Goal: Information Seeking & Learning: Find contact information

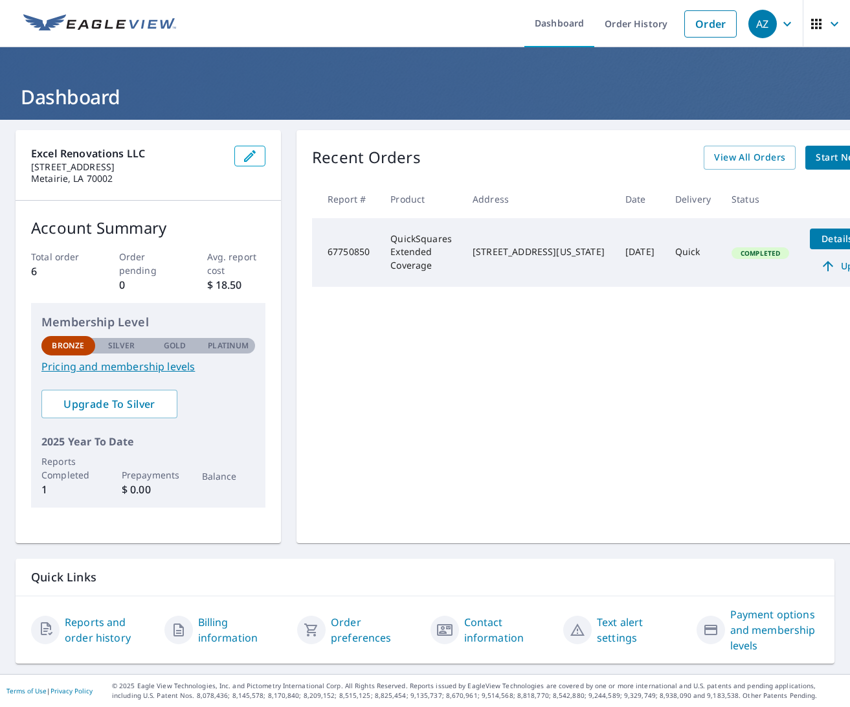
click at [475, 635] on link "Contact information" at bounding box center [508, 629] width 89 height 31
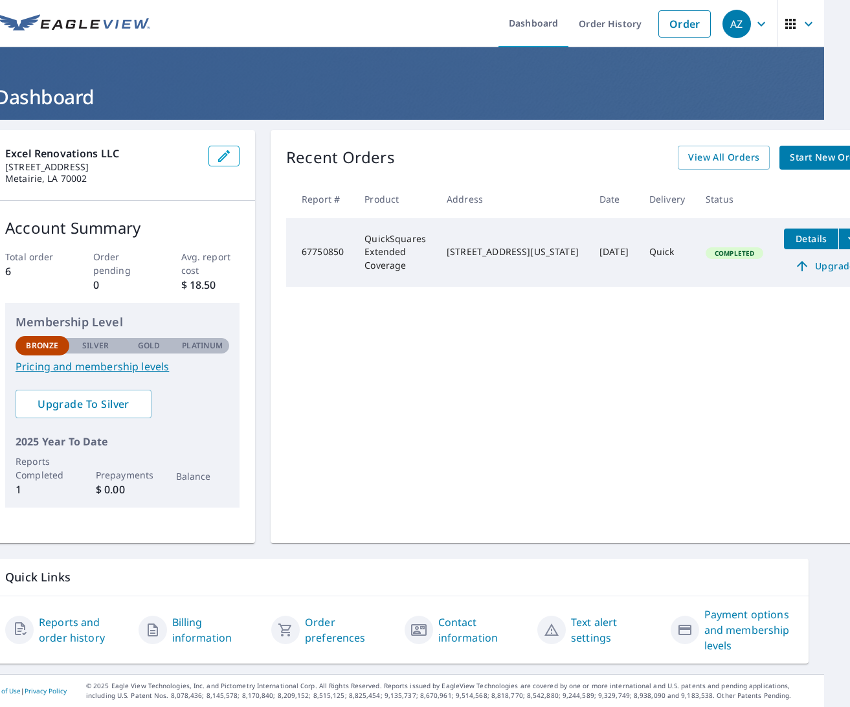
scroll to position [0, 25]
click at [537, 24] on link "Dashboard" at bounding box center [535, 23] width 70 height 47
click at [813, 23] on icon "button" at bounding box center [810, 23] width 8 height 5
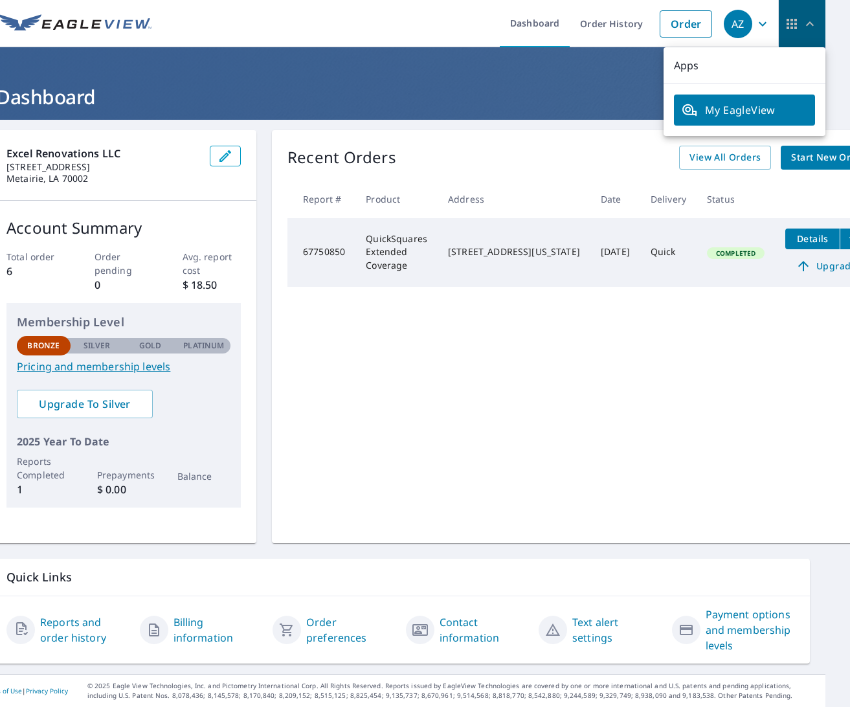
click at [813, 23] on icon "button" at bounding box center [810, 24] width 16 height 16
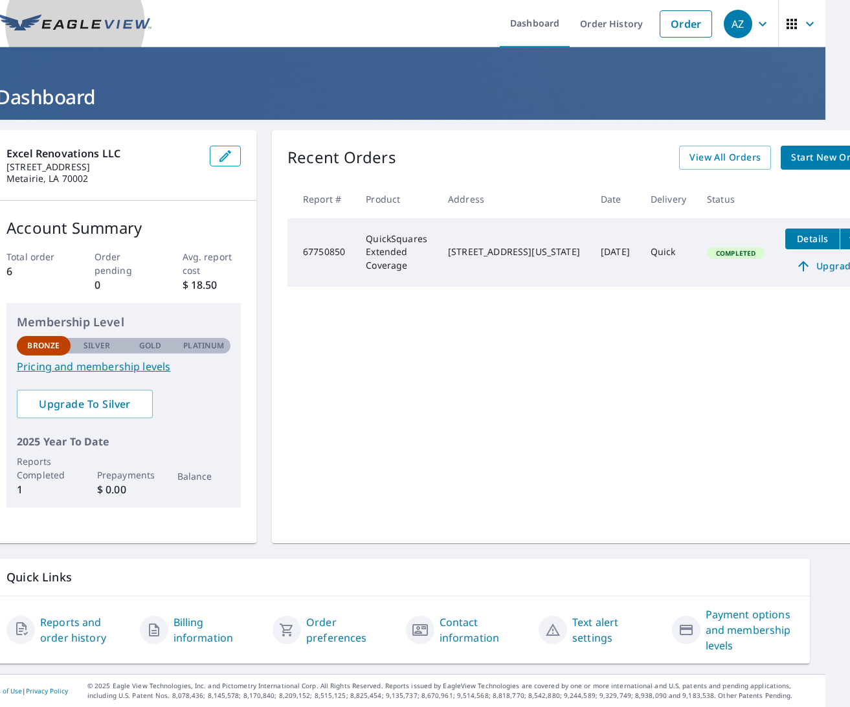
click at [131, 22] on img at bounding box center [75, 23] width 153 height 19
drag, startPoint x: 370, startPoint y: 320, endPoint x: 365, endPoint y: 336, distance: 17.2
click at [370, 322] on div "Recent Orders View All Orders Start New Order Report # Product Address Date Del…" at bounding box center [582, 336] width 620 height 413
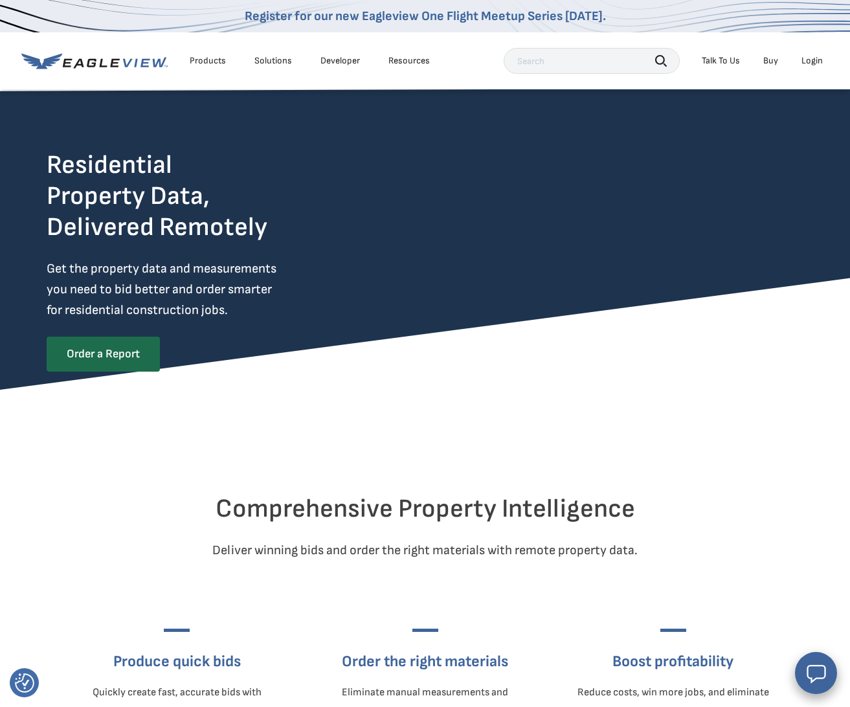
click at [700, 59] on li "Talk To Us" at bounding box center [720, 60] width 51 height 19
click at [802, 673] on button "Open chat window" at bounding box center [816, 673] width 44 height 44
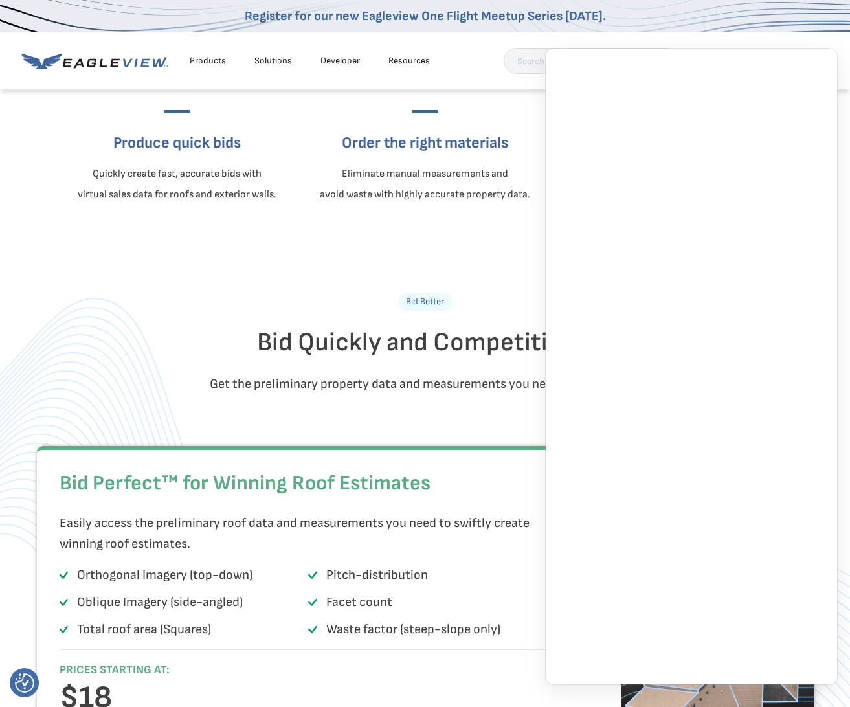
scroll to position [599, 0]
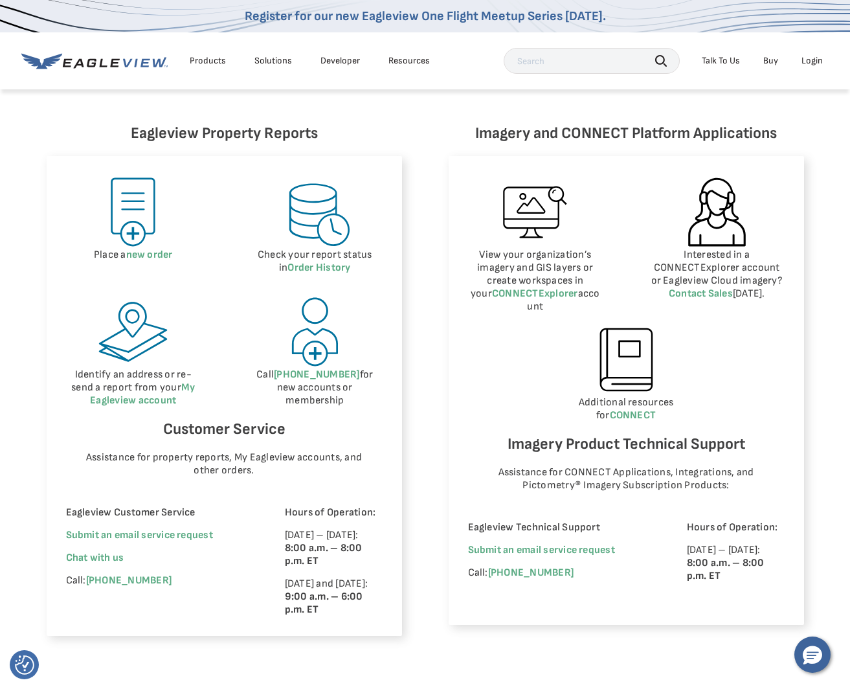
scroll to position [583, 0]
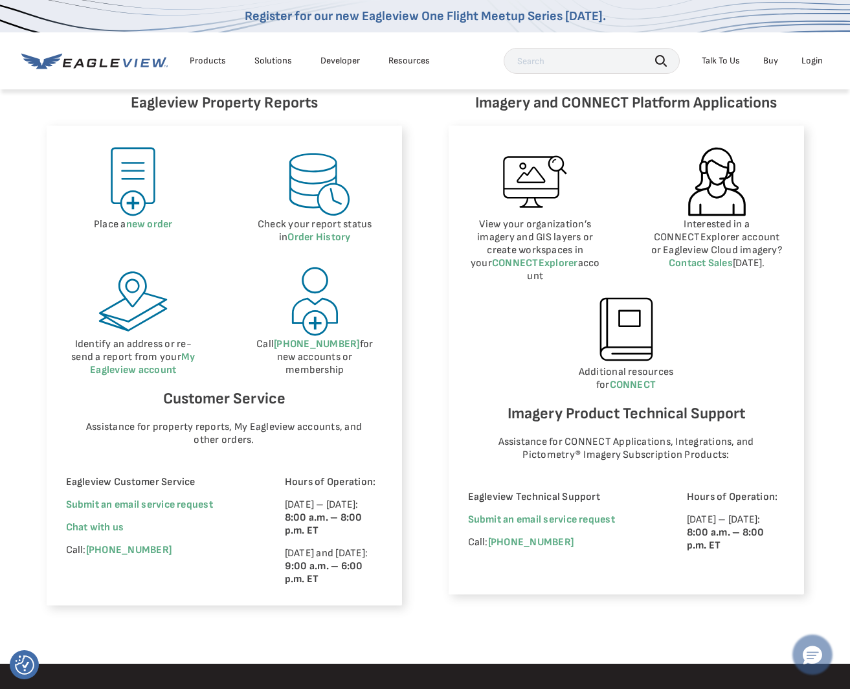
click at [807, 639] on button "Hello, have a question? Let’s chat." at bounding box center [813, 655] width 36 height 36
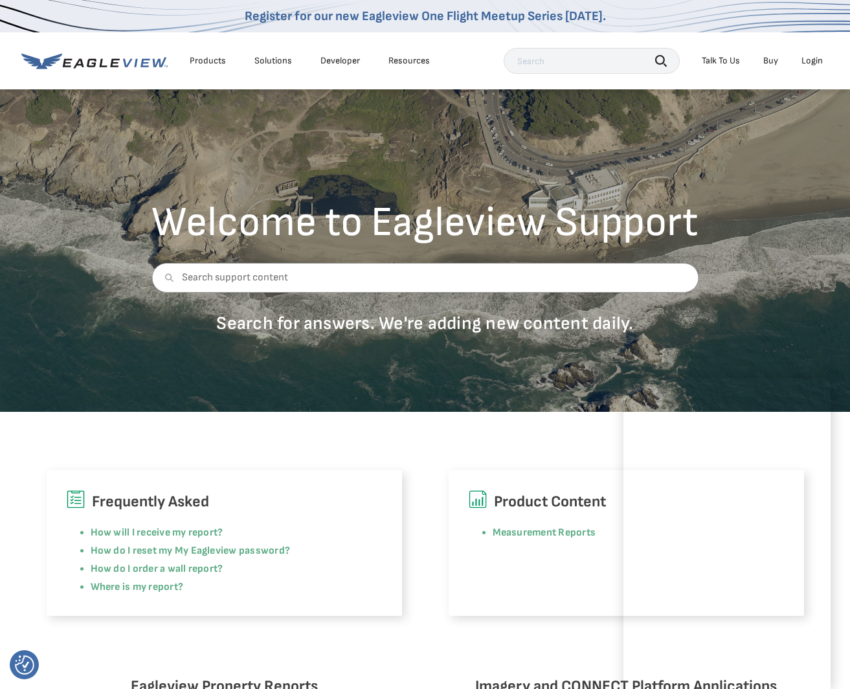
scroll to position [0, 0]
click at [817, 58] on div "Login" at bounding box center [812, 61] width 21 height 12
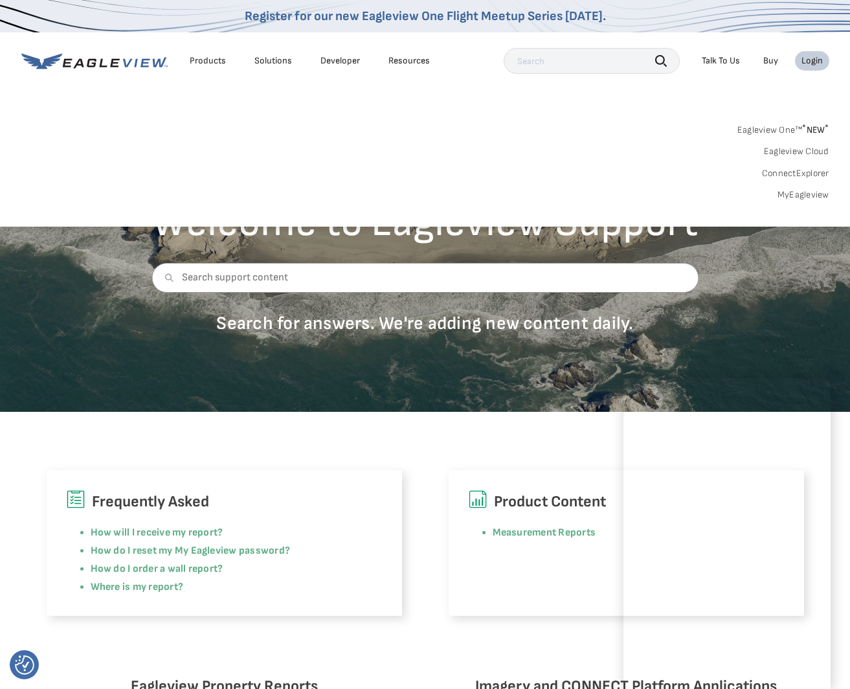
click at [815, 60] on div "Login" at bounding box center [812, 61] width 21 height 12
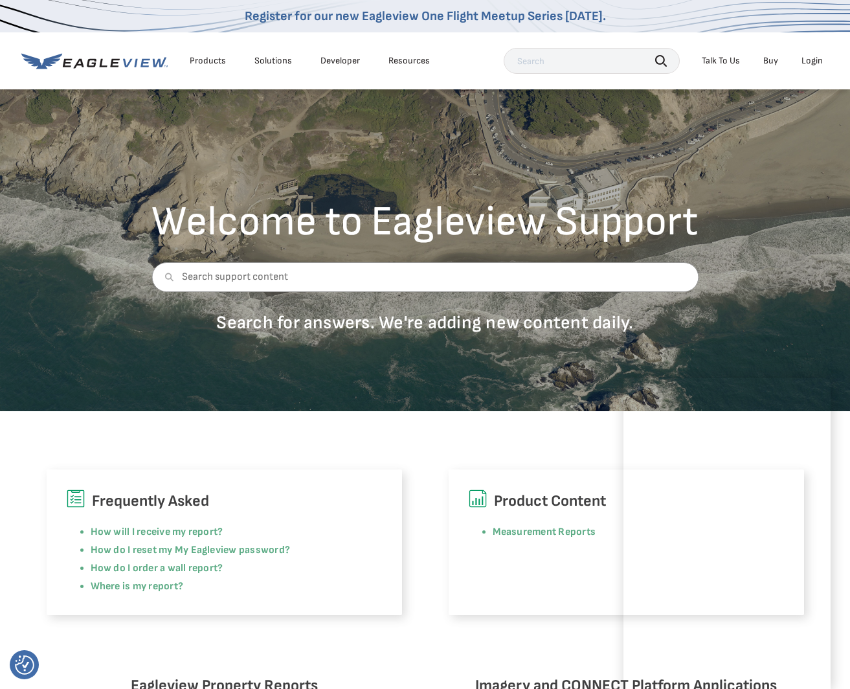
click at [811, 62] on div "Login" at bounding box center [812, 61] width 21 height 12
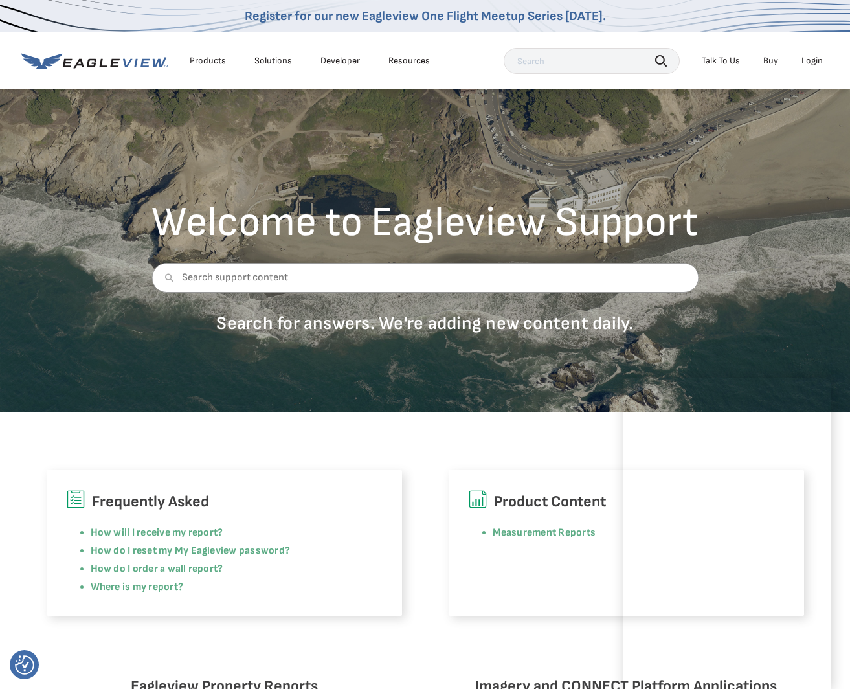
scroll to position [0, 0]
